Goal: Task Accomplishment & Management: Use online tool/utility

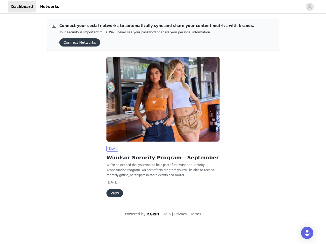
click at [163, 111] on img at bounding box center [162, 99] width 113 height 85
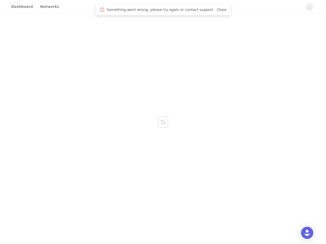
click at [309, 7] on div at bounding box center [163, 122] width 326 height 244
click at [78, 42] on div at bounding box center [163, 122] width 326 height 244
click at [163, 99] on div at bounding box center [163, 122] width 326 height 244
click at [112, 149] on div at bounding box center [163, 122] width 326 height 244
click at [114, 193] on div at bounding box center [163, 122] width 326 height 244
